Goal: Task Accomplishment & Management: Manage account settings

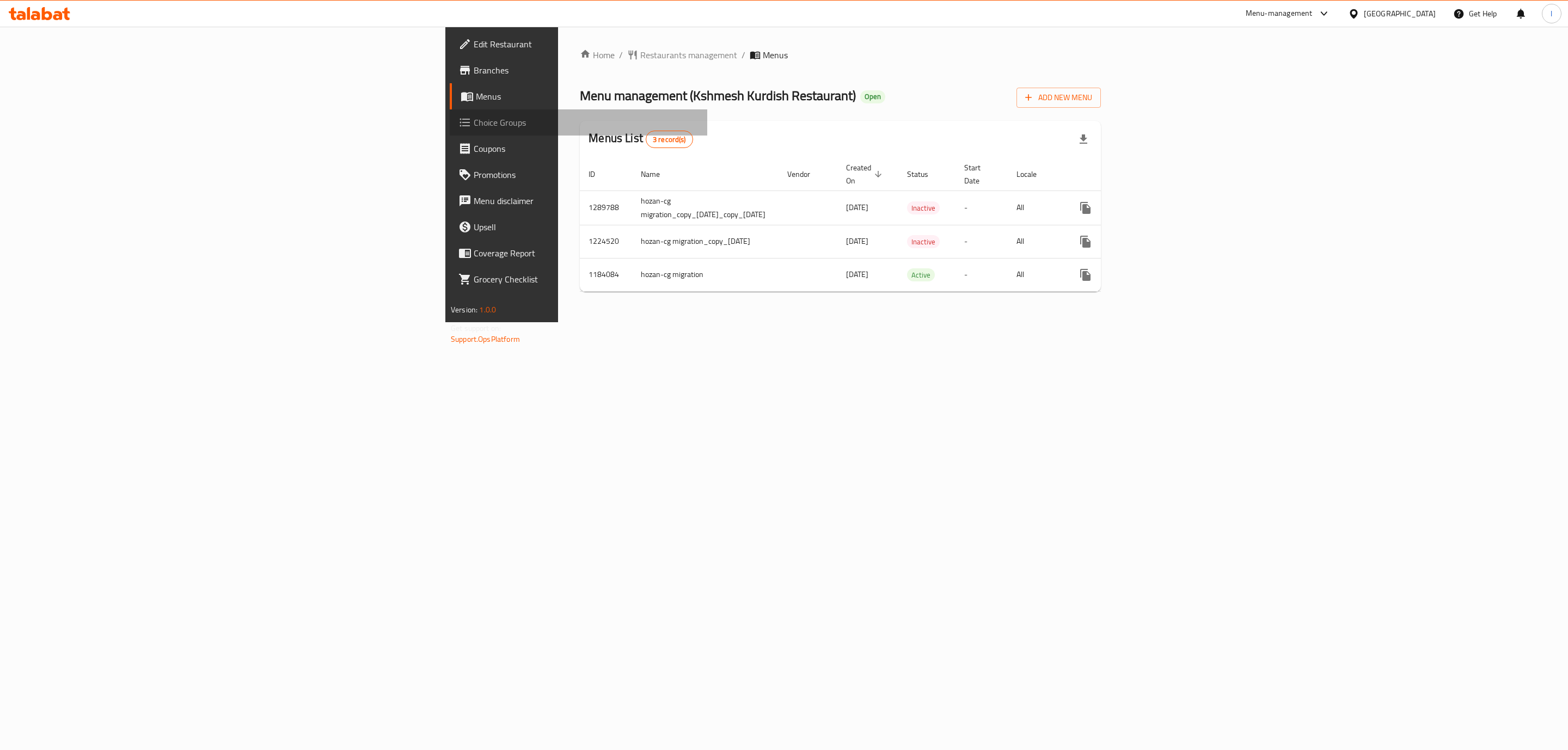
click at [474, 116] on span "Choice Groups" at bounding box center [586, 122] width 225 height 13
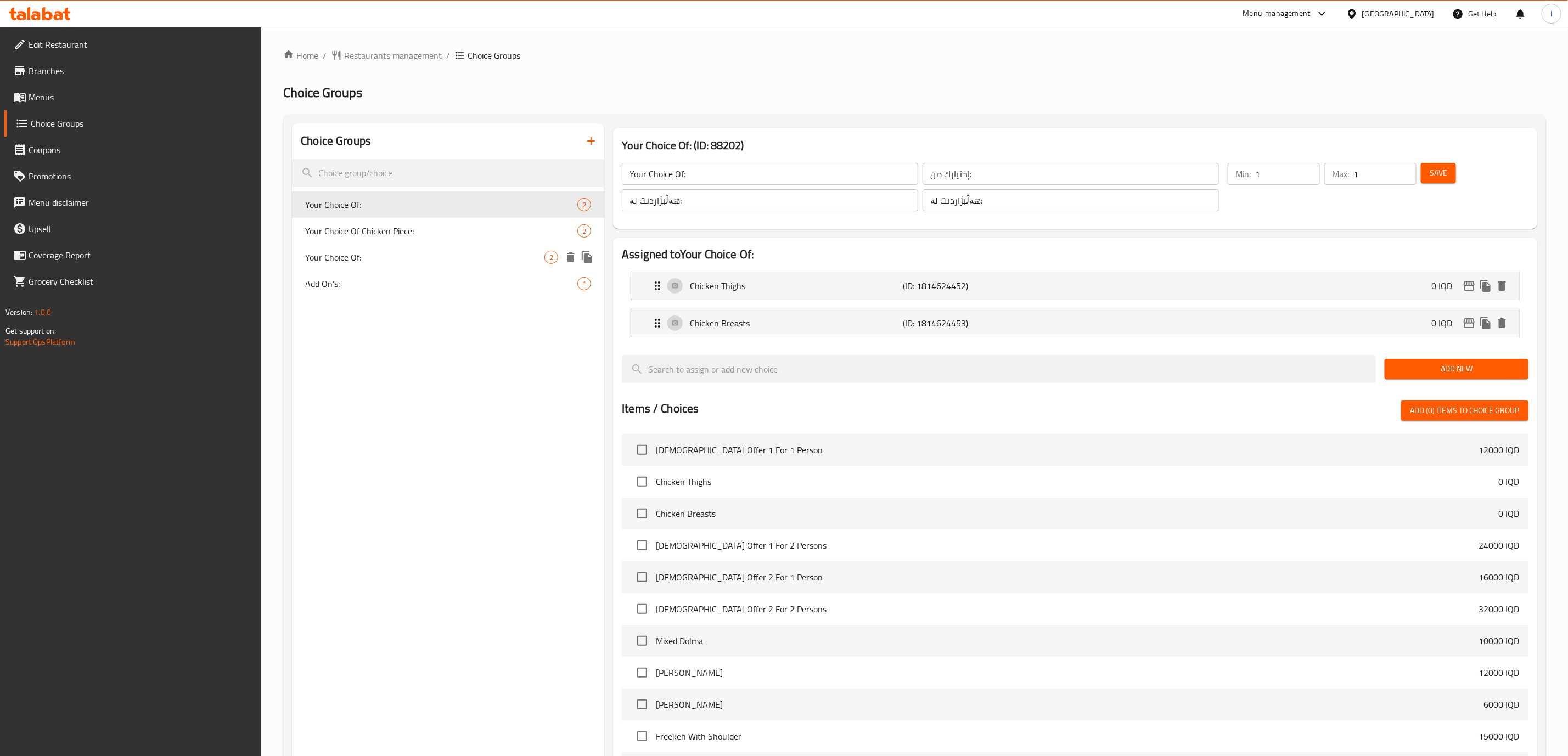
click at [377, 254] on span "Your Choice Of:" at bounding box center [425, 257] width 239 height 13
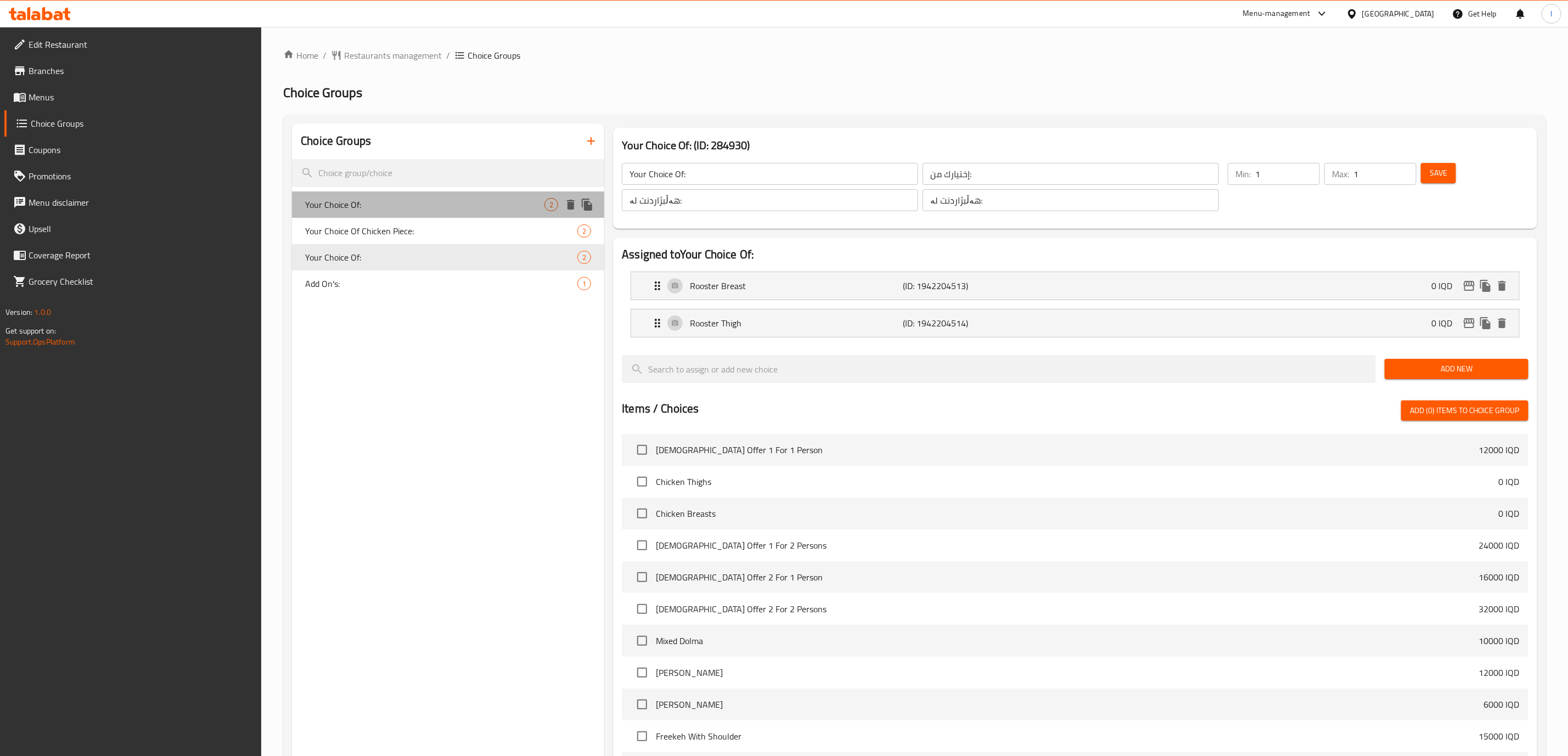
click at [404, 204] on span "Your Choice Of:" at bounding box center [425, 204] width 239 height 13
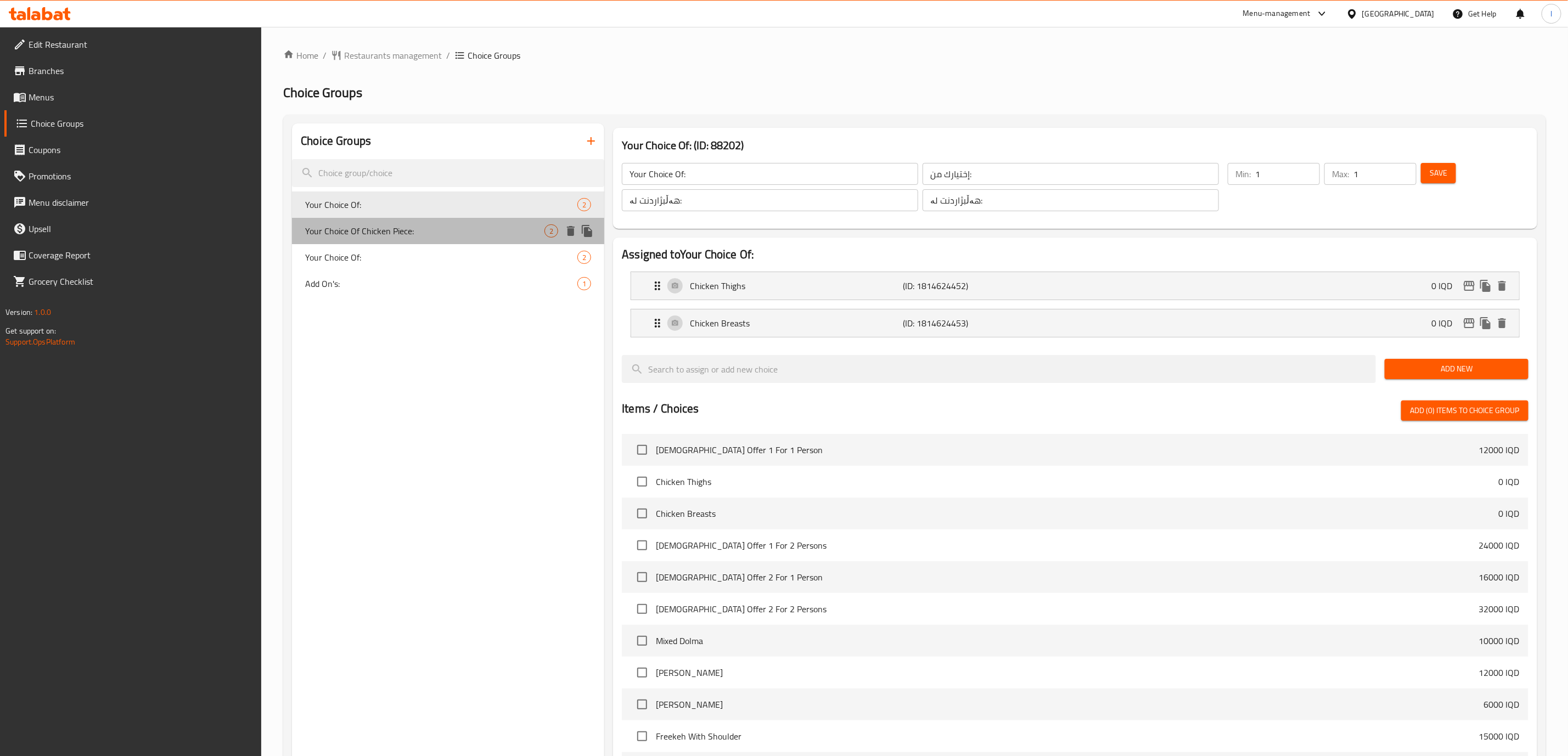
click at [397, 224] on span "Your Choice Of Chicken Piece:" at bounding box center [425, 230] width 239 height 13
type input "Your Choice Of Chicken Piece:"
type input "إختيارك من قطعة دجاج:"
type input "هەڵبژاردنت لە پارچەی مریشک:"
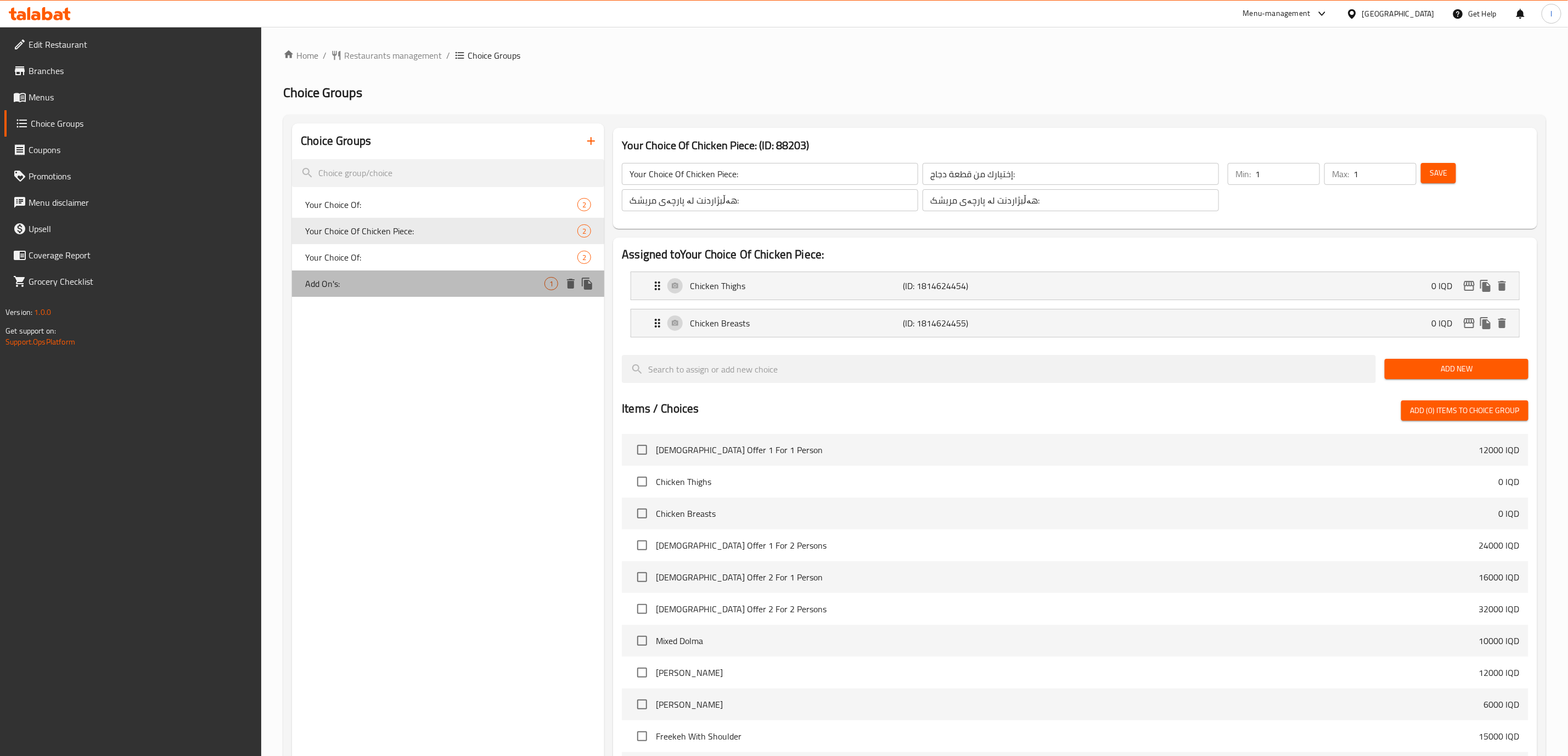
click at [380, 277] on span "Add On's:" at bounding box center [425, 283] width 239 height 13
type input "Add On's:"
type input "الإضافات:"
type input "زیادە:"
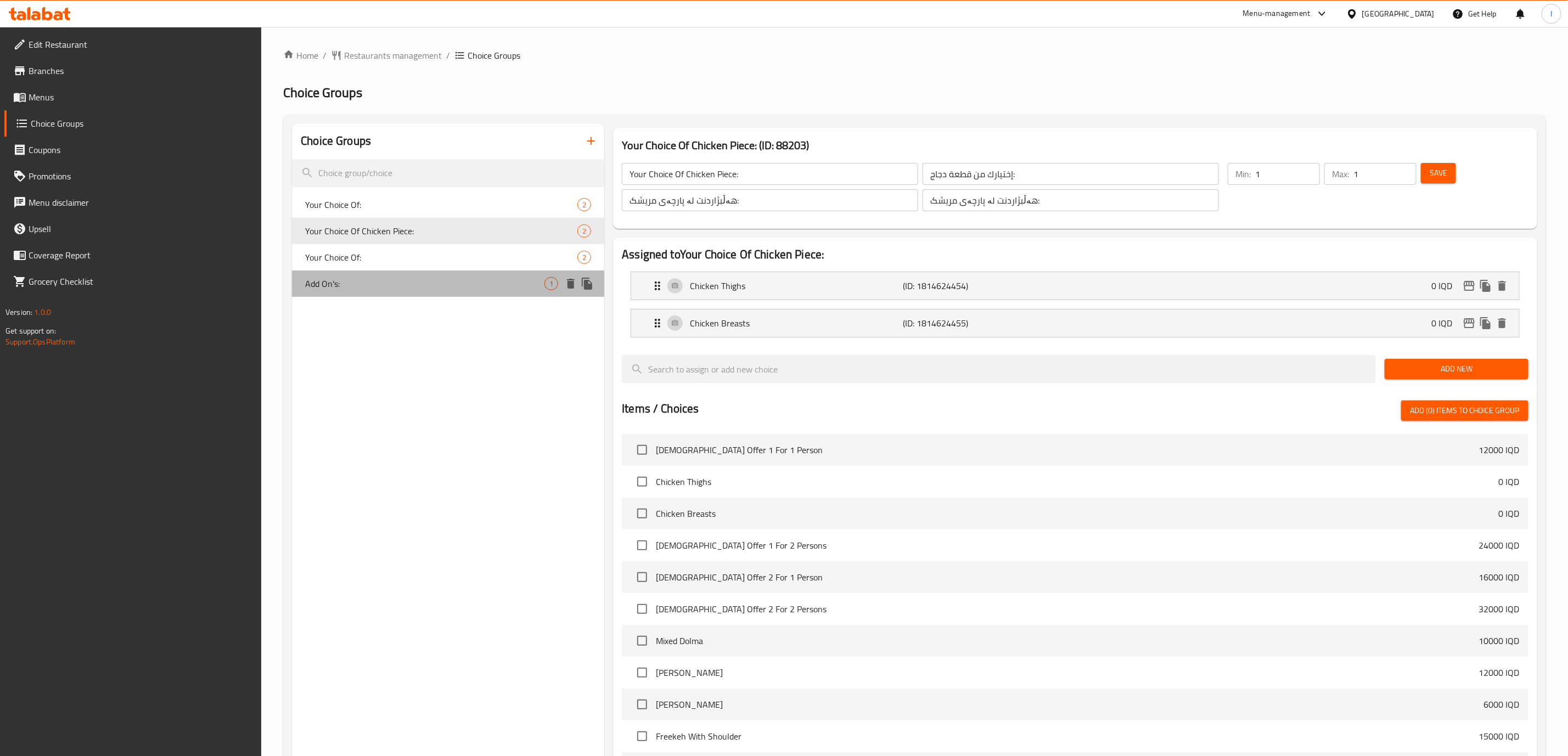
type input "0"
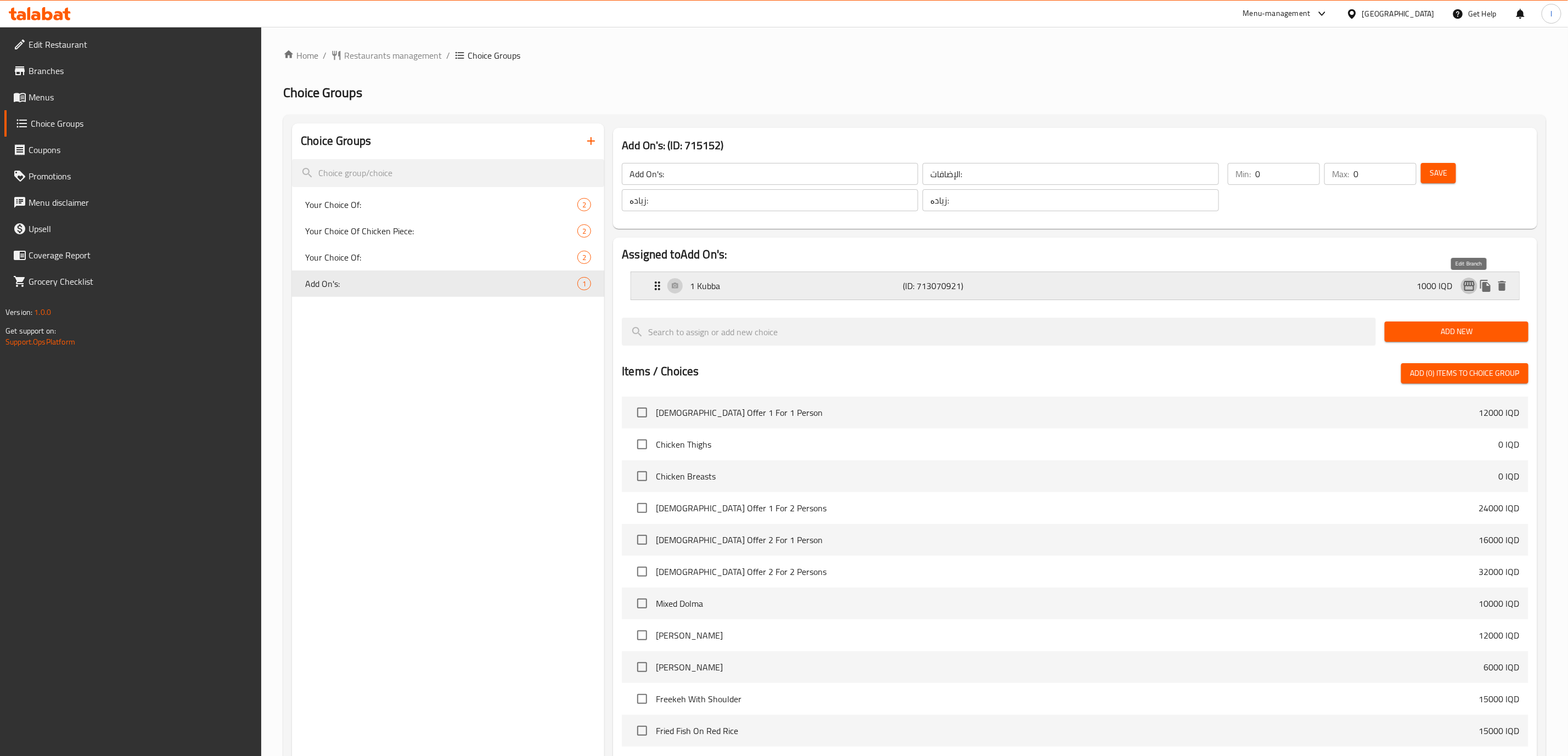
click at [1471, 290] on icon "edit" at bounding box center [1469, 286] width 13 height 13
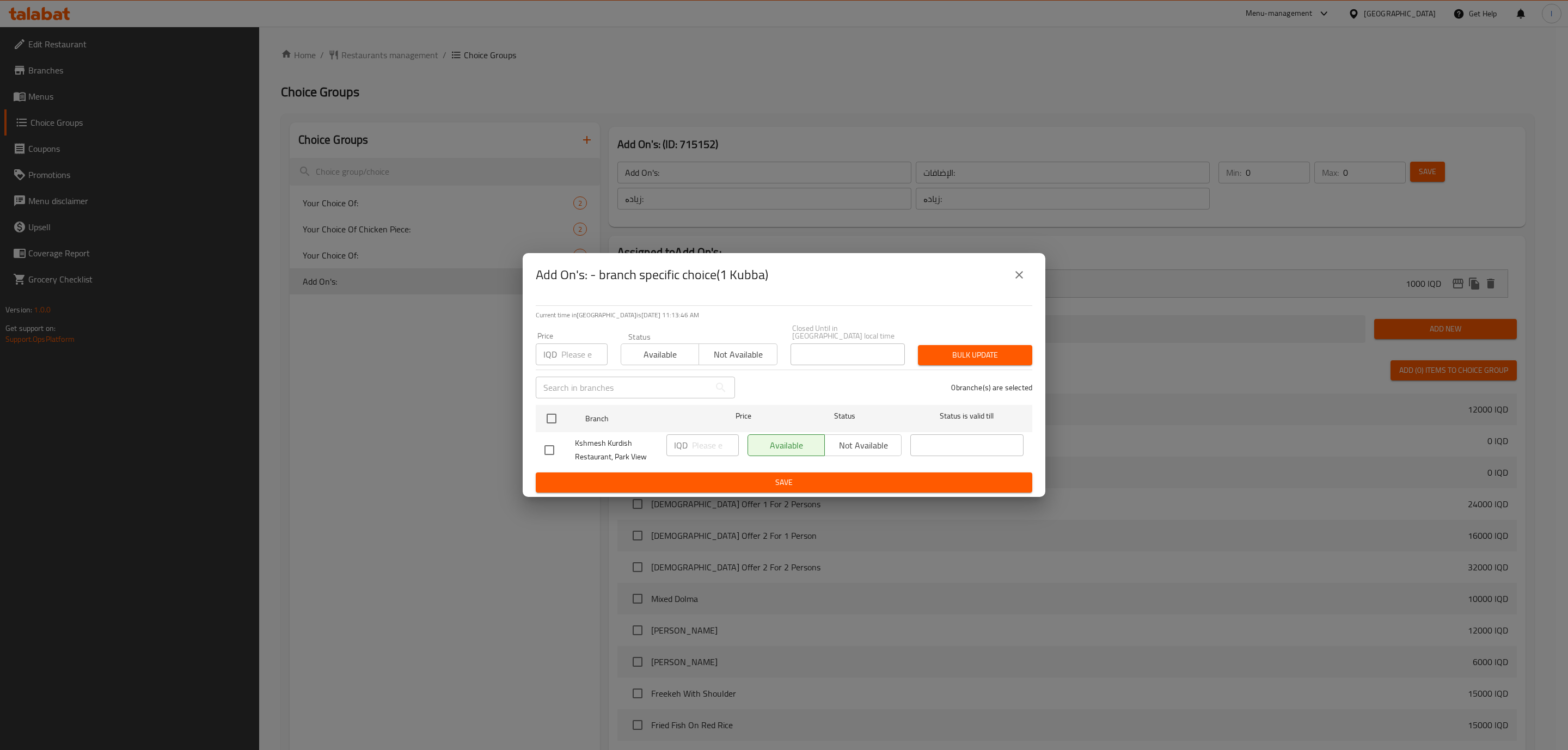
click at [1007, 280] on button "close" at bounding box center [1020, 275] width 27 height 27
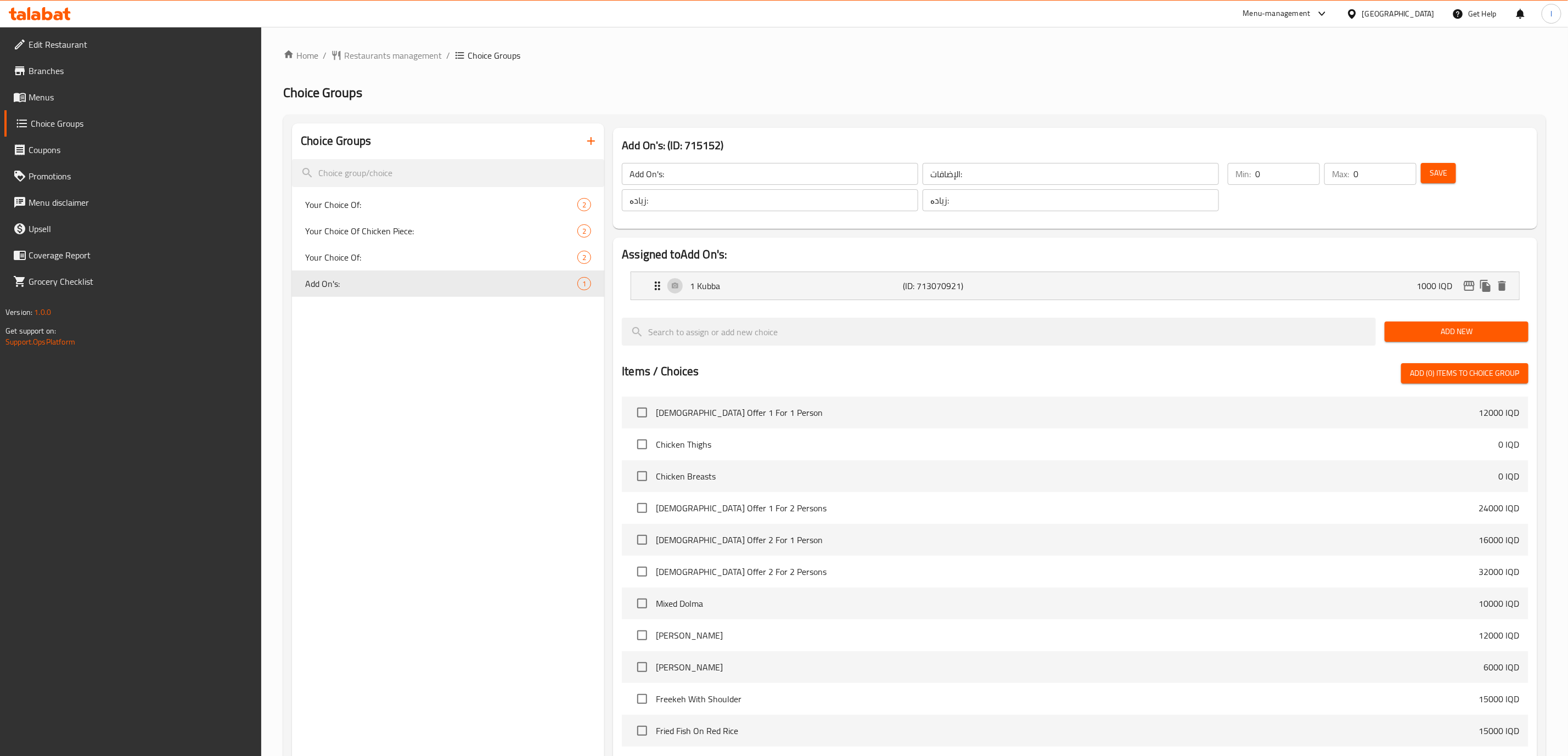
click at [42, 17] on icon at bounding box center [39, 13] width 62 height 13
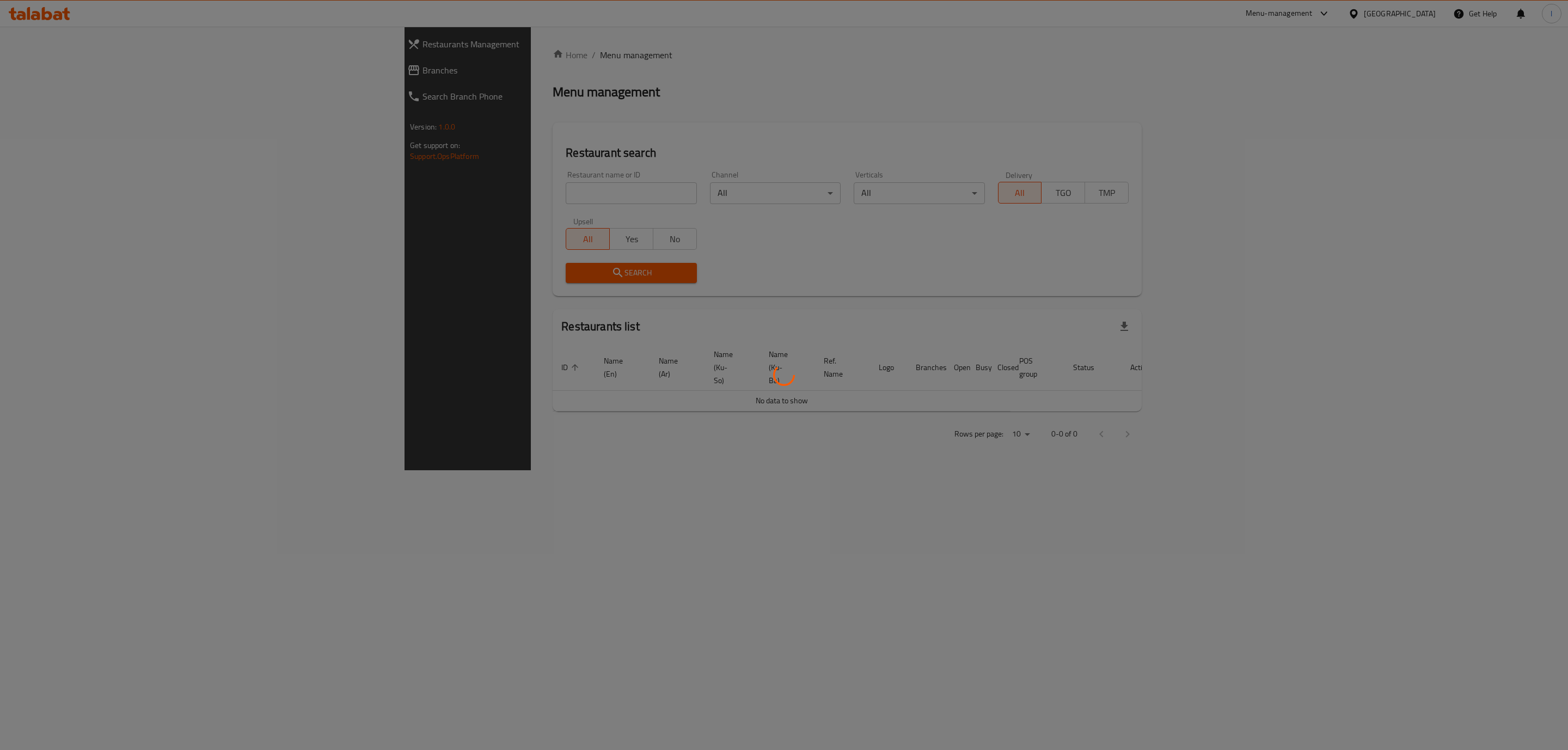
click at [433, 185] on div at bounding box center [784, 375] width 1568 height 750
click at [408, 196] on div at bounding box center [784, 375] width 1568 height 750
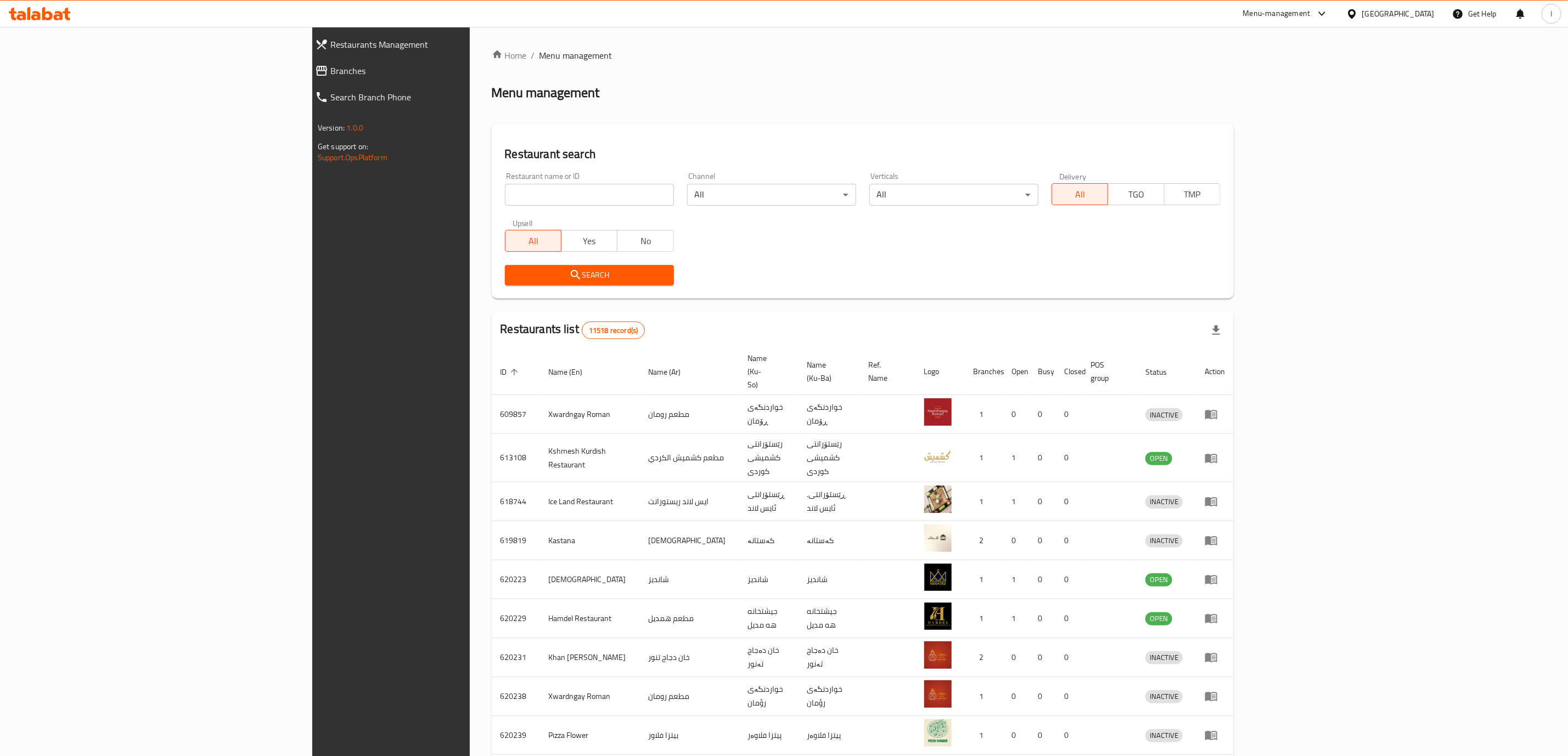
click at [379, 195] on div at bounding box center [784, 378] width 1568 height 756
click at [505, 196] on input "search" at bounding box center [589, 195] width 169 height 22
paste input "655561"
type input "655561"
click at [513, 275] on span "Search" at bounding box center [589, 275] width 152 height 13
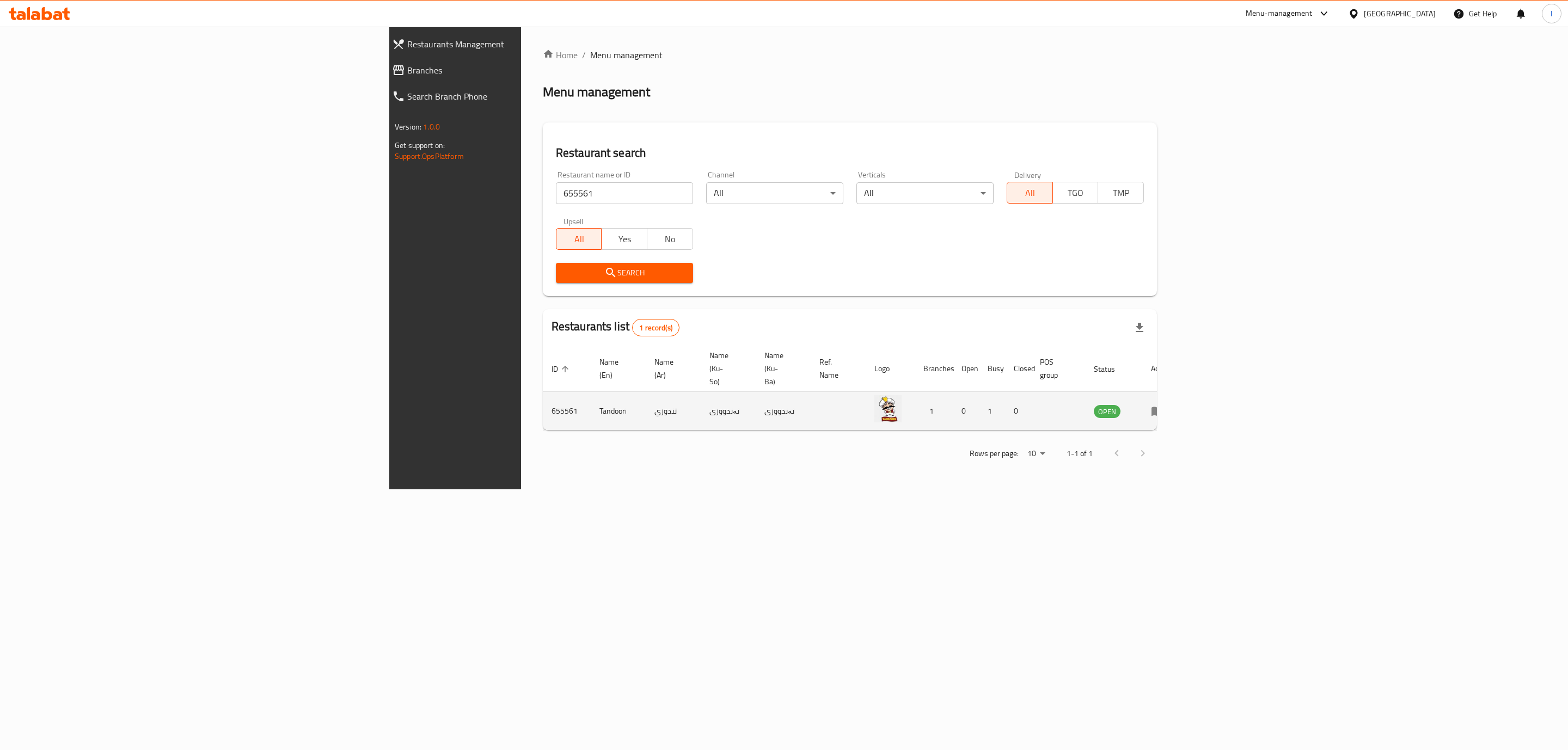
click at [1180, 393] on td "enhanced table" at bounding box center [1161, 412] width 37 height 39
click at [1164, 407] on icon "enhanced table" at bounding box center [1158, 412] width 12 height 9
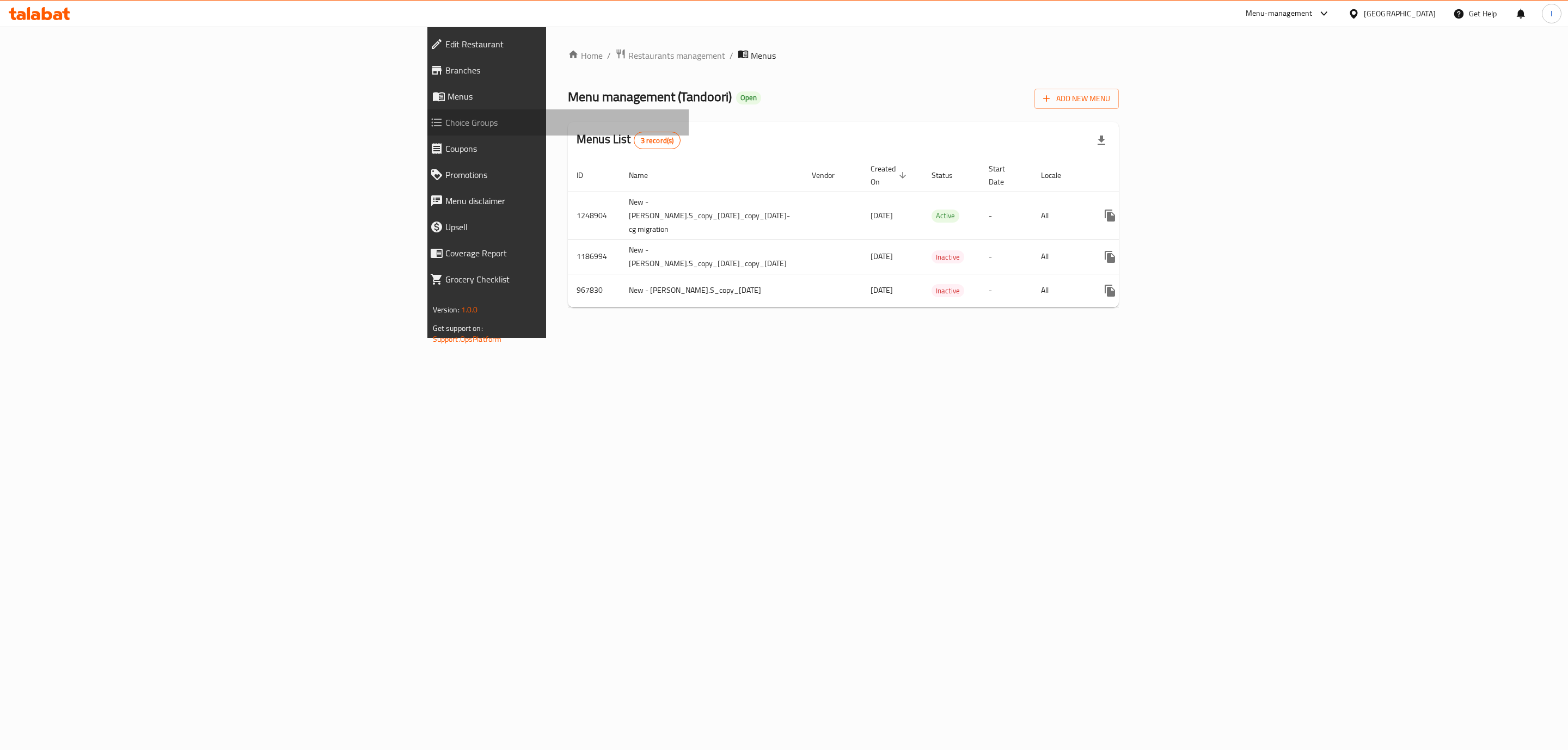
click at [446, 118] on span "Choice Groups" at bounding box center [563, 122] width 236 height 13
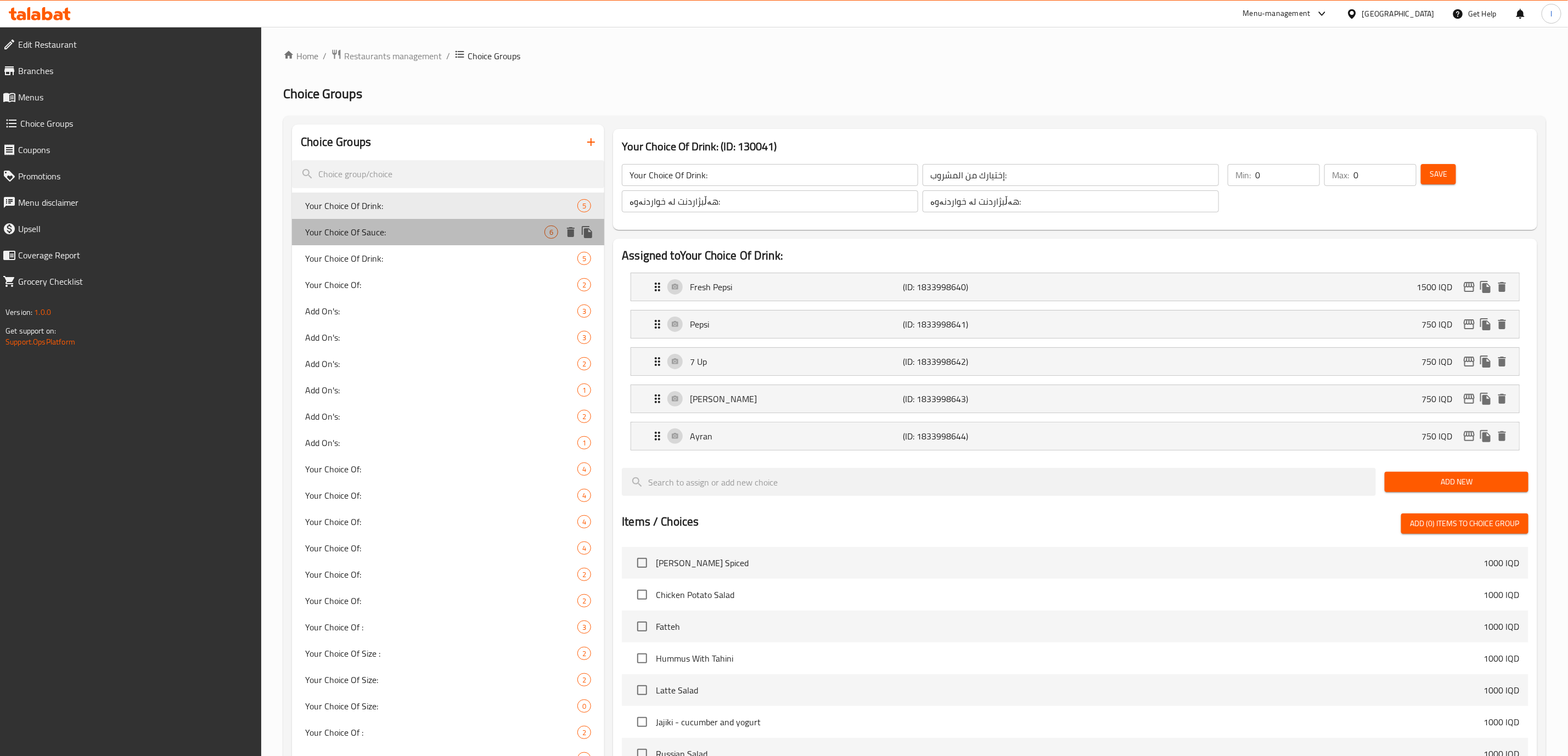
click at [396, 230] on span "Your Choice Of Sauce:" at bounding box center [425, 232] width 239 height 13
type input "Your Choice Of Sauce:"
type input "إختيارك من الصوص:"
type input "هەڵبژاردنت لە ساس:"
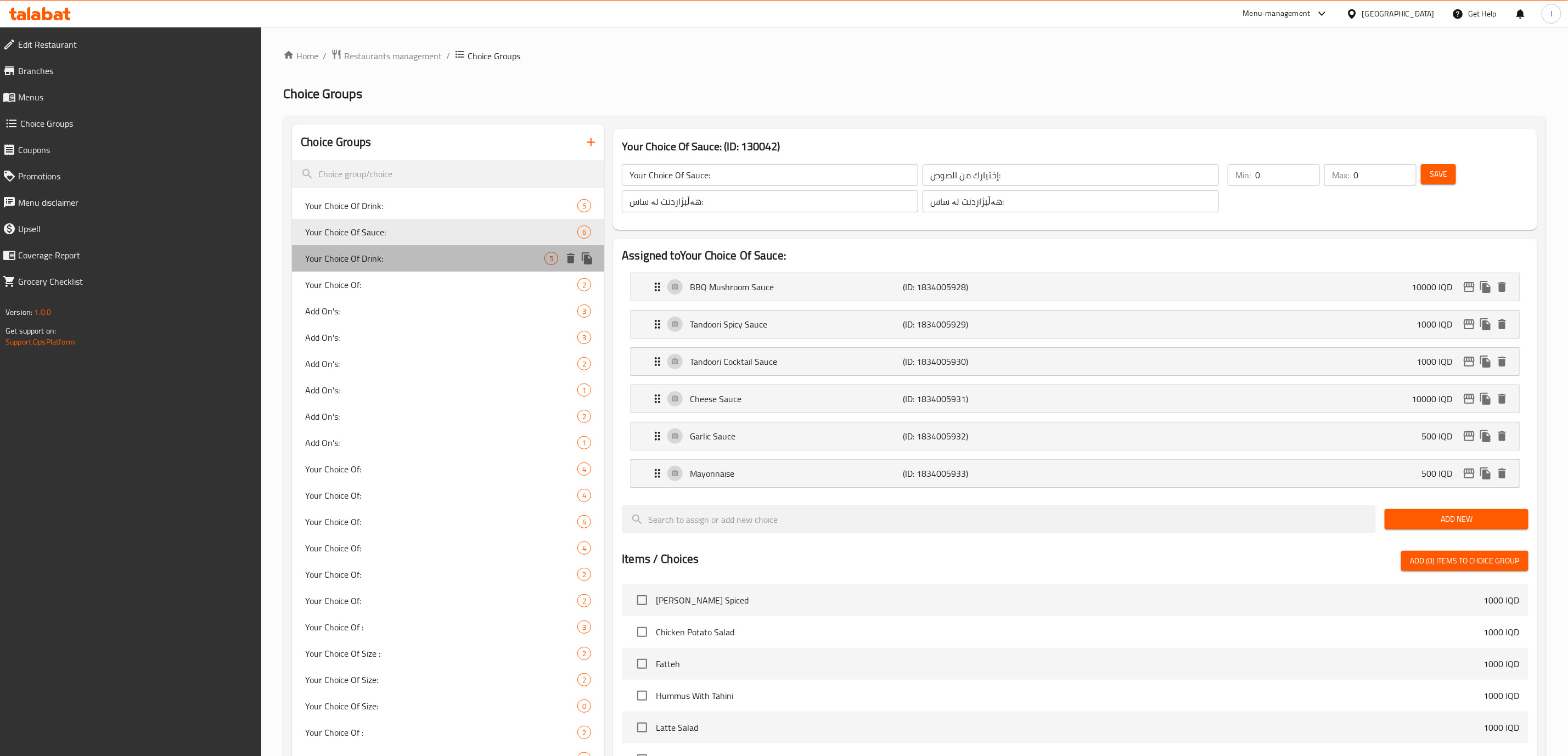
click at [354, 257] on span "Your Choice Of Drink:" at bounding box center [425, 258] width 239 height 13
type input "Your Choice Of Drink:"
type input "إختيارك من المشروب:"
type input "هەڵبژاردنت لە خواردنەوە:"
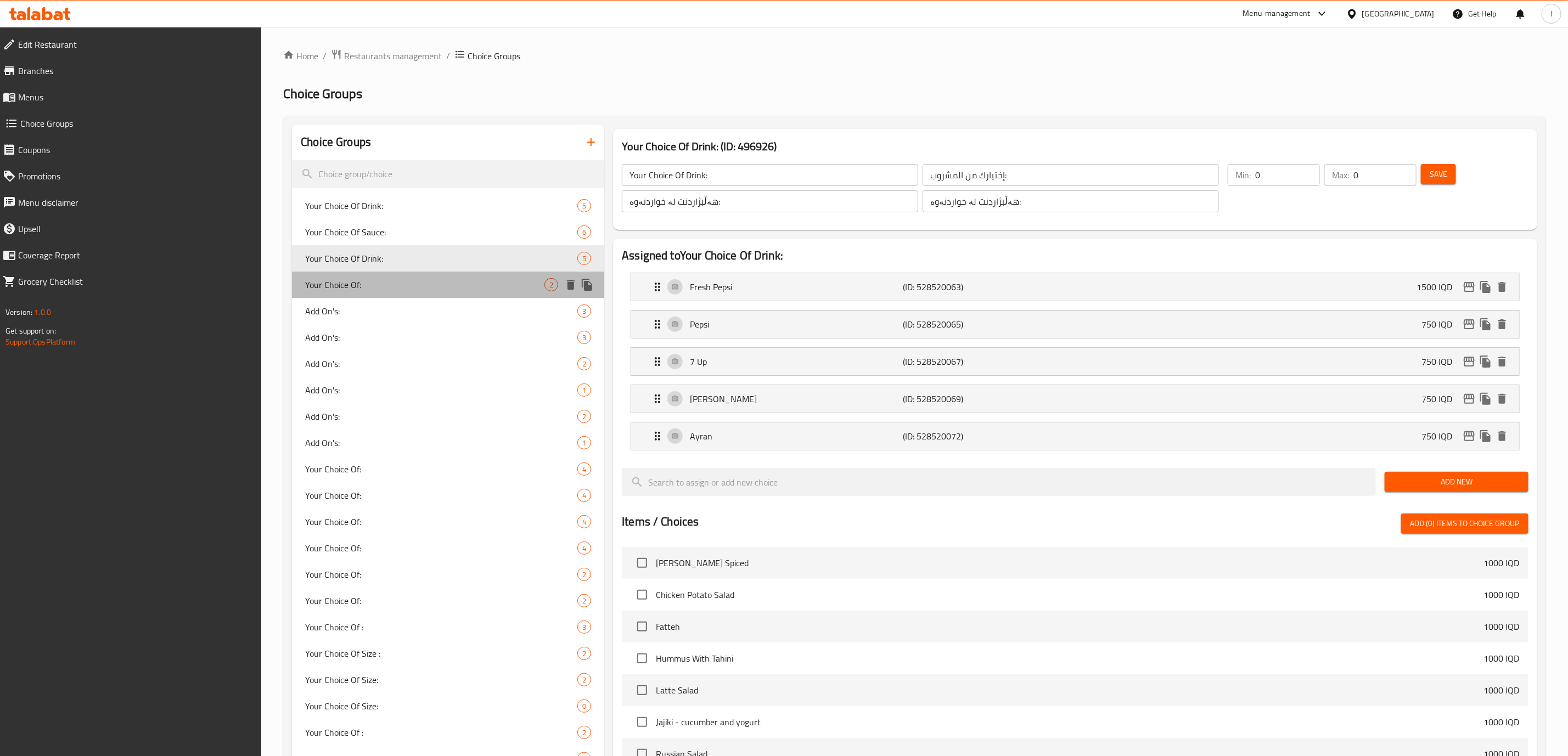
click at [338, 290] on span "Your Choice Of:" at bounding box center [425, 285] width 239 height 13
type input "Your Choice Of:"
type input "إختيارك من:"
type input "هەڵبژاردنت لە:"
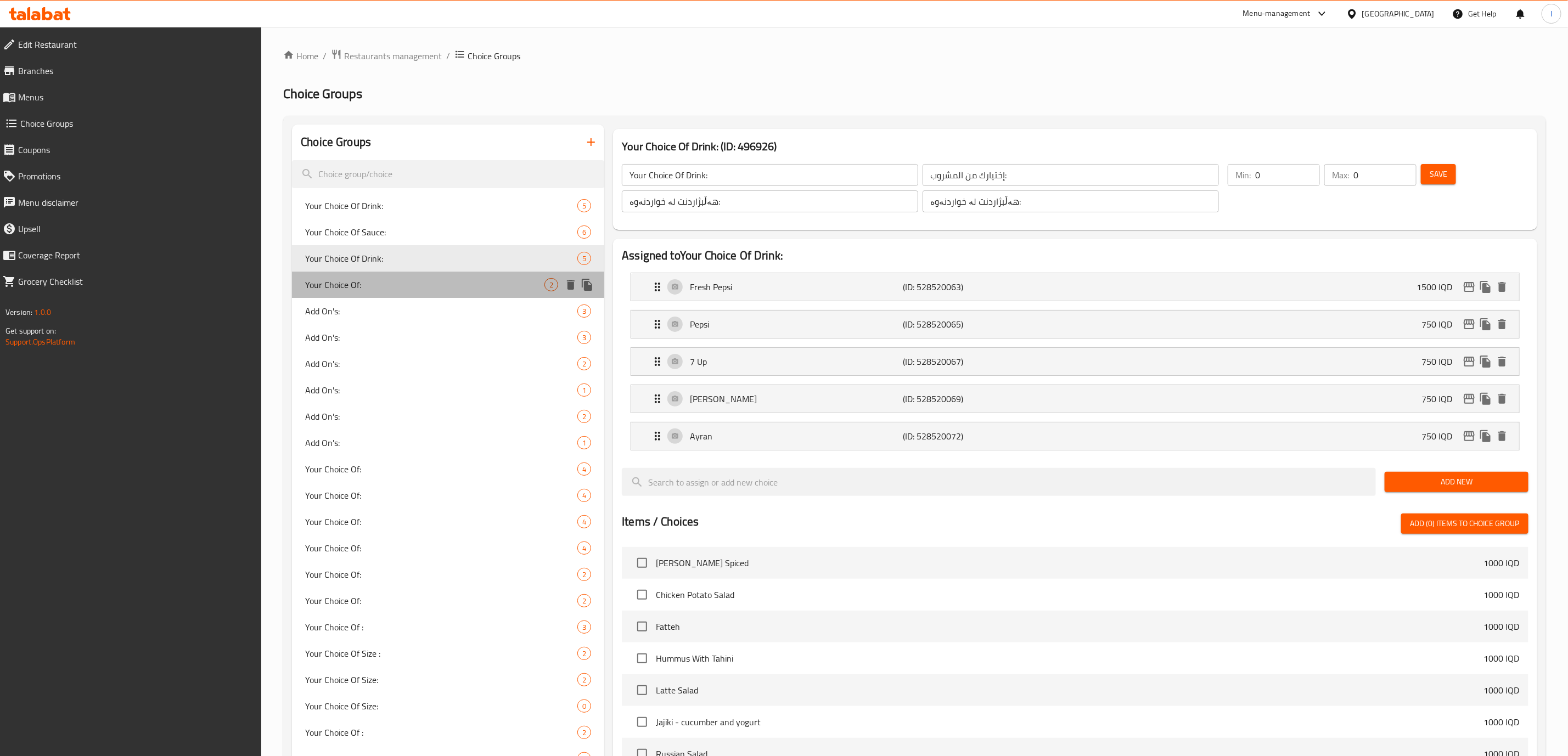
type input "1"
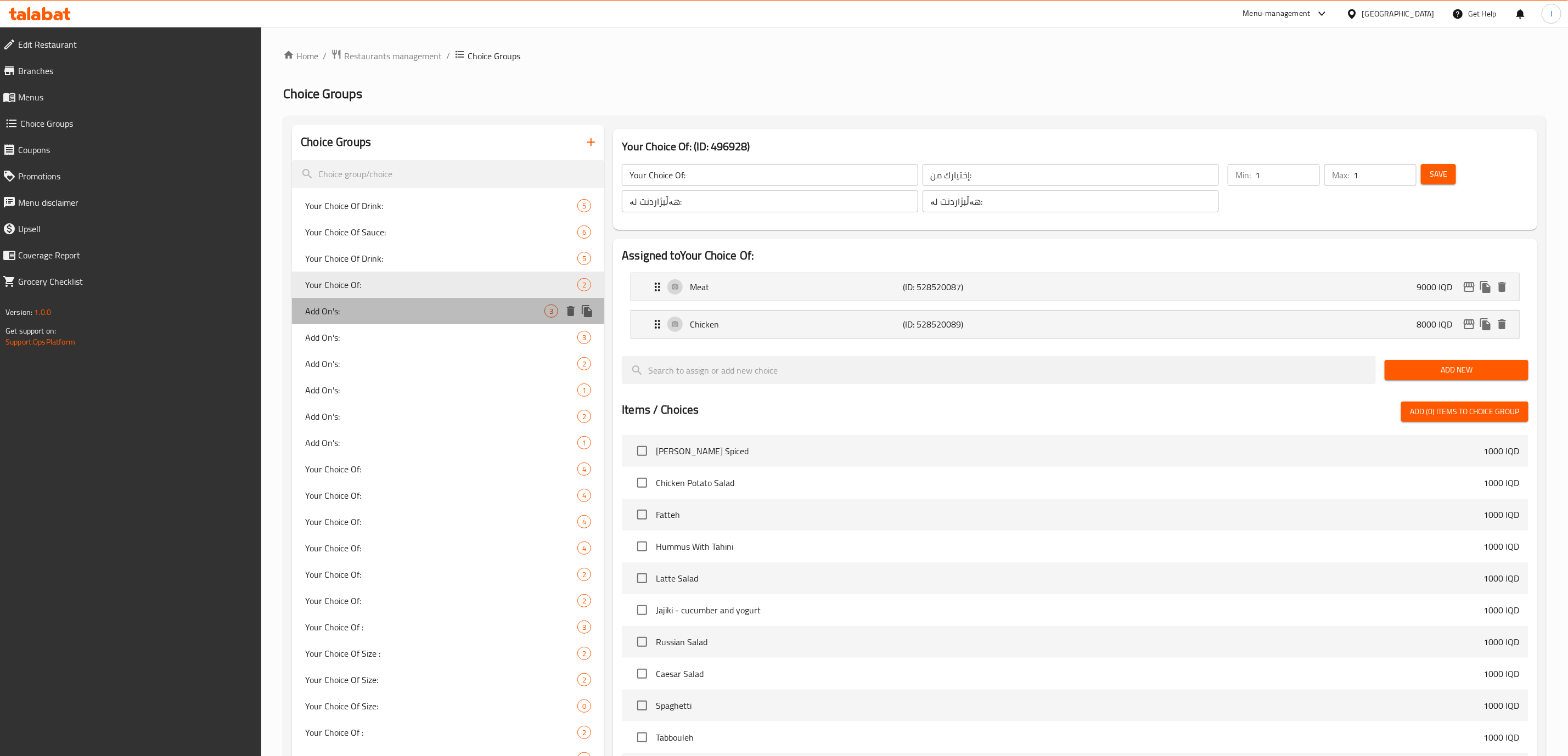
click at [321, 310] on span "Add On's:" at bounding box center [425, 311] width 239 height 13
type input "Add On's:"
type input "الإضافات:"
type input "زیادە:"
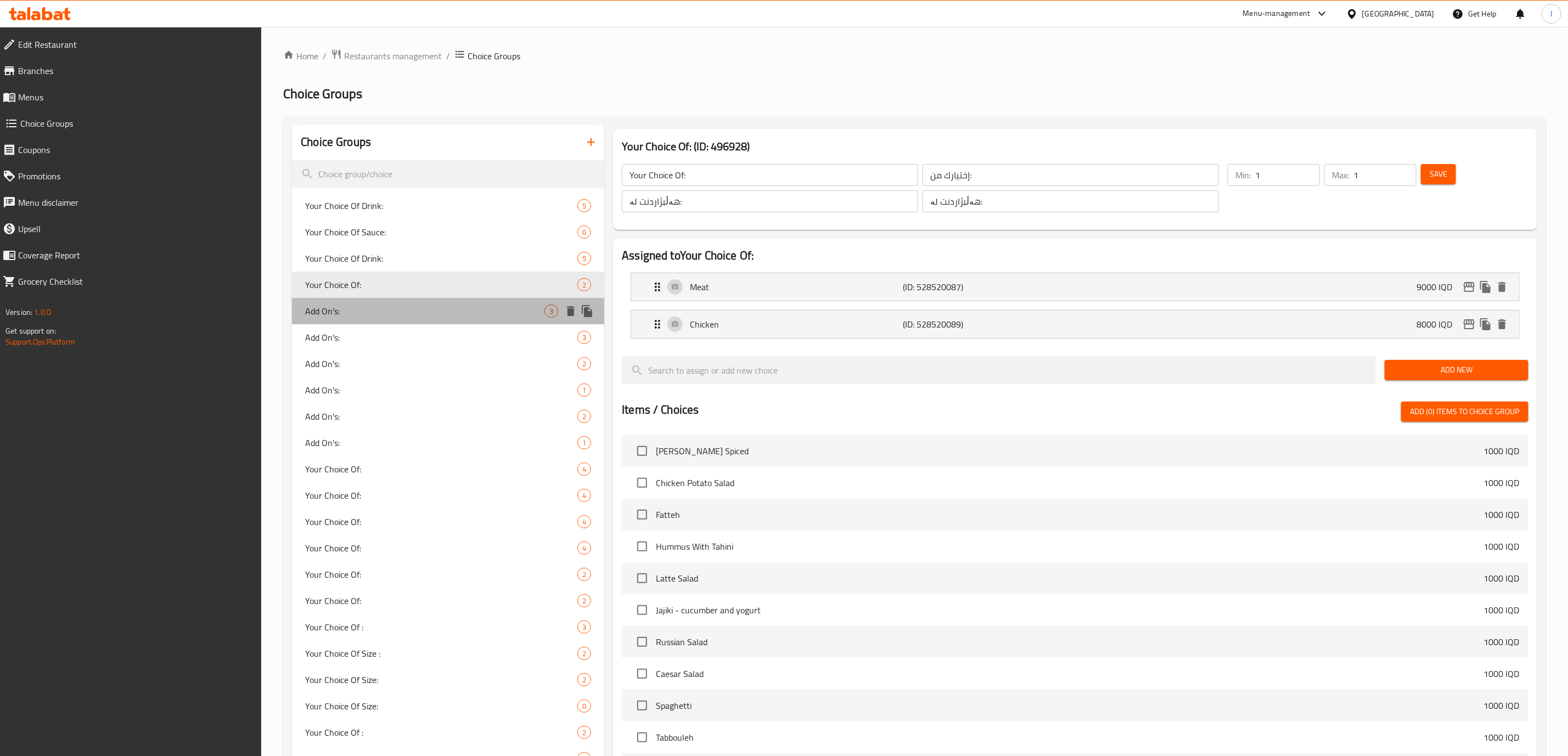
type input "0"
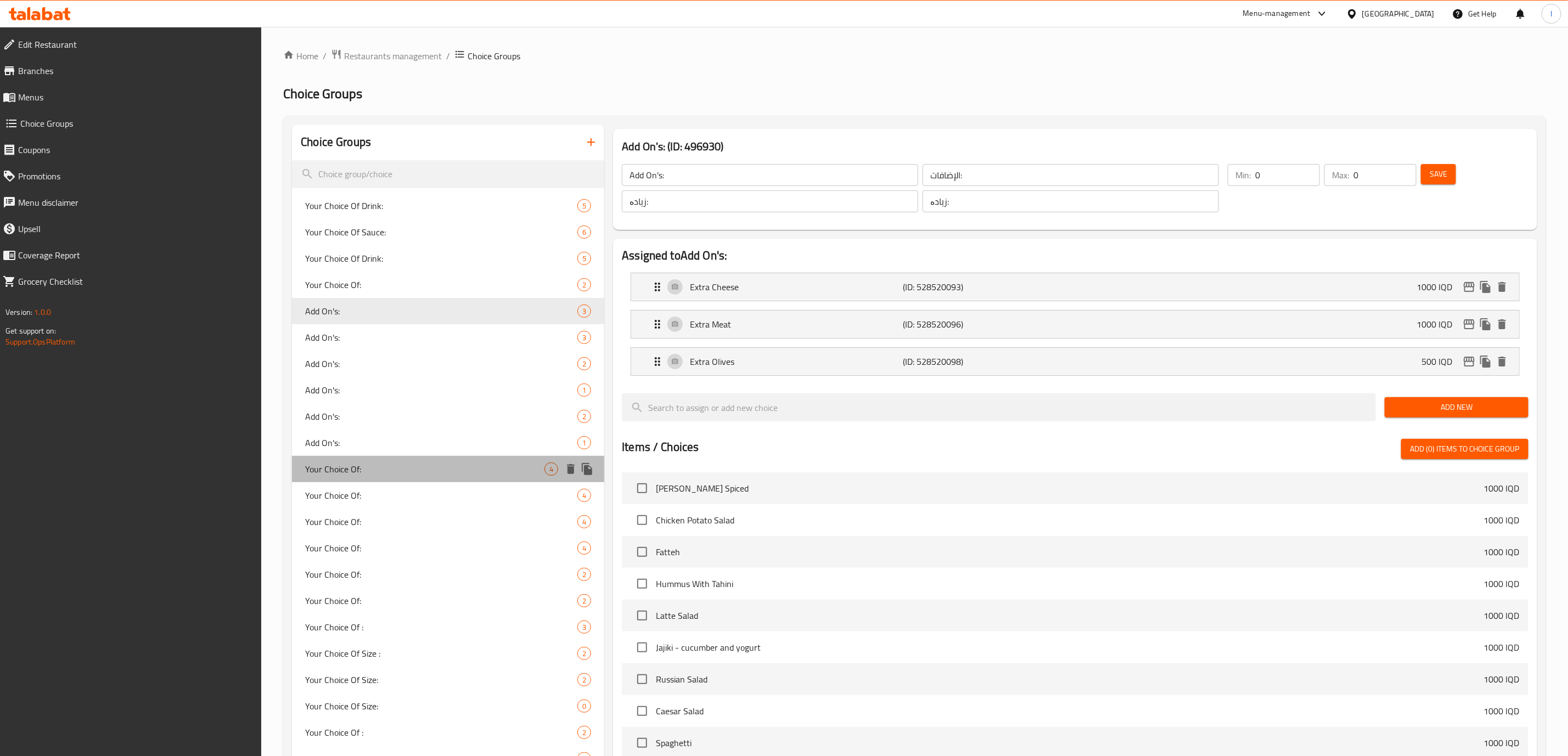
click at [331, 462] on span "Your Choice Of:" at bounding box center [425, 469] width 239 height 13
type input "Your Choice Of:"
type input "إختيارك من:"
type input "هەڵبژاردنت لە:"
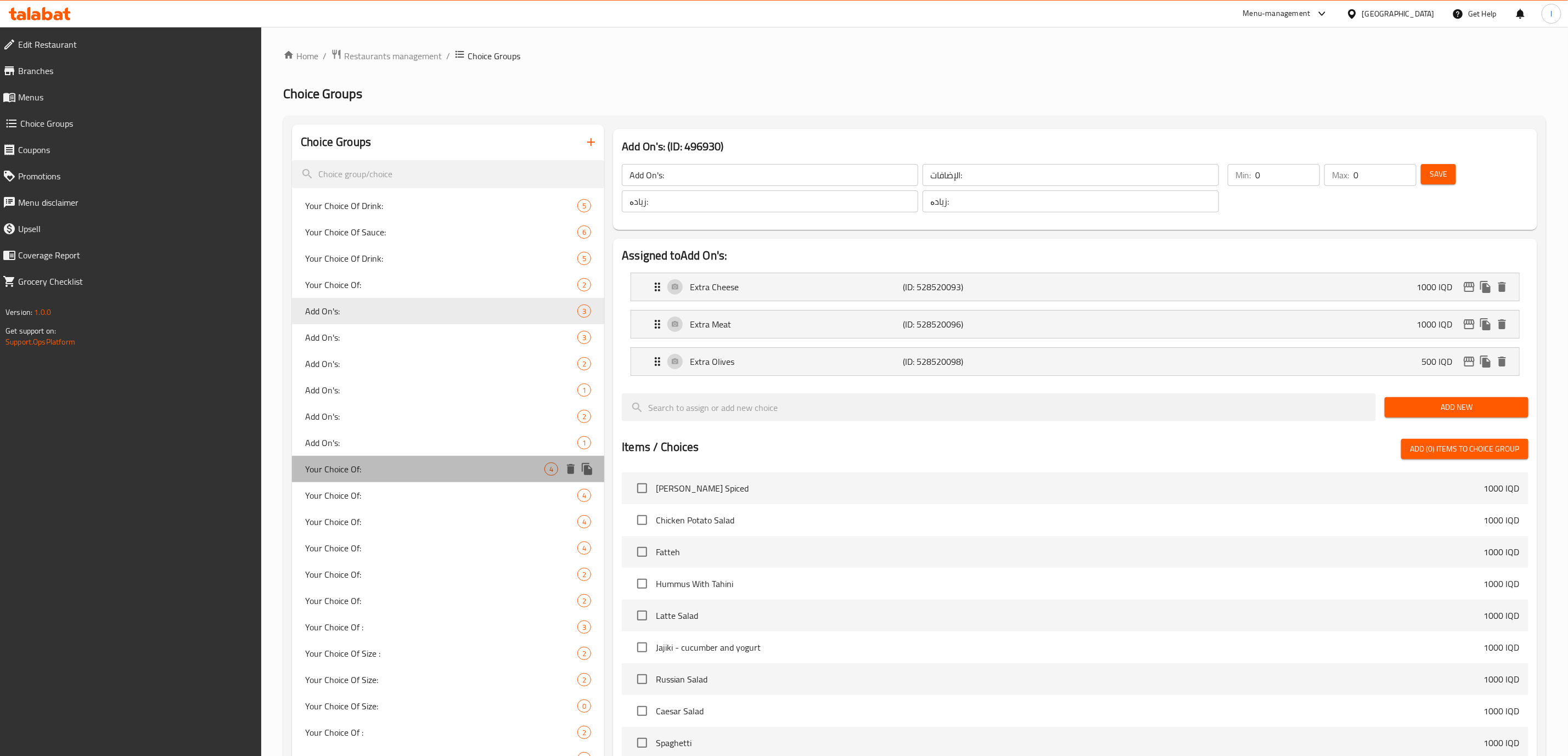
type input "1"
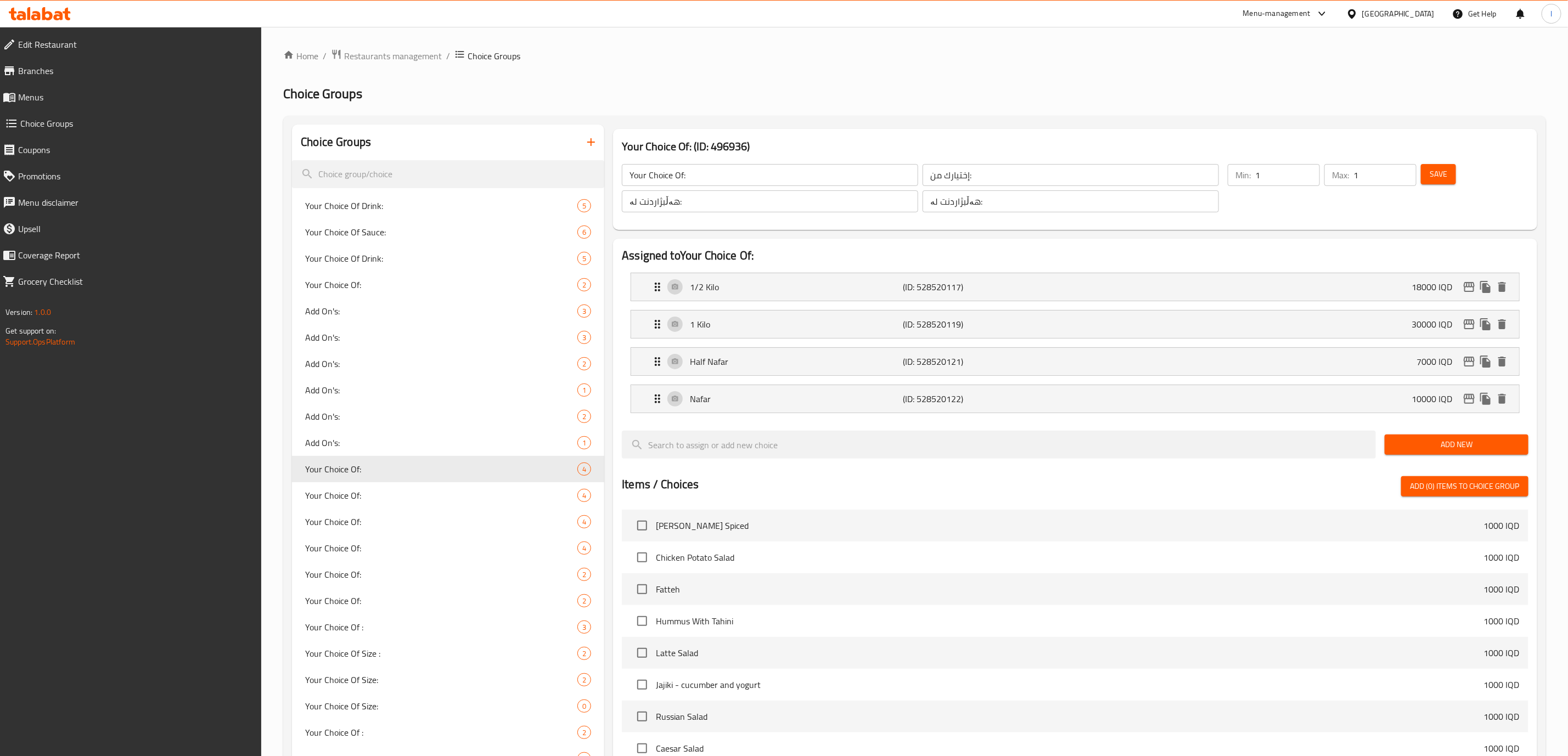
click at [54, 12] on icon at bounding box center [39, 13] width 62 height 13
